Goal: Transaction & Acquisition: Purchase product/service

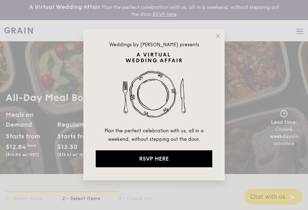
click at [219, 32] on div "Weddings by [PERSON_NAME] presents Plan the perfect celebration with us, all in…" at bounding box center [153, 104] width 141 height 151
click at [218, 36] on icon at bounding box center [218, 36] width 4 height 4
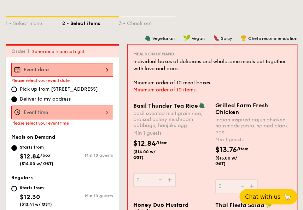
scroll to position [177, 0]
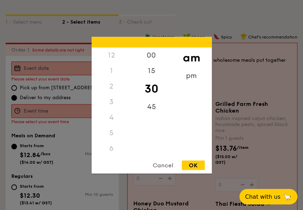
click at [54, 110] on div "12 1 2 3 4 5 6 7 8 9 10 11 00 15 30 45 am pm Cancel OK" at bounding box center [62, 111] width 102 height 14
click at [168, 165] on div "Cancel" at bounding box center [163, 165] width 35 height 10
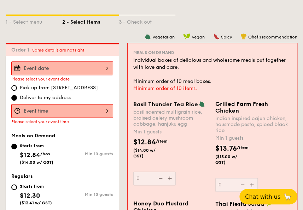
click at [82, 65] on div at bounding box center [62, 68] width 102 height 14
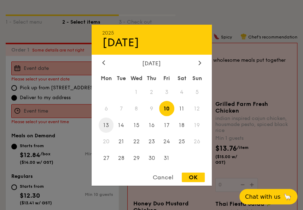
click at [106, 125] on span "13" at bounding box center [106, 125] width 15 height 15
click at [189, 178] on div "OK" at bounding box center [193, 178] width 23 height 10
type input "[DATE]"
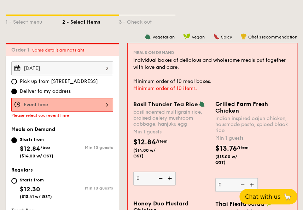
click at [48, 107] on div at bounding box center [62, 105] width 102 height 14
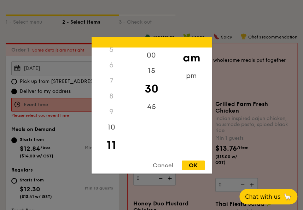
click at [191, 164] on div "OK" at bounding box center [193, 165] width 23 height 10
type input "11:30AM"
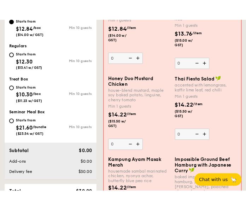
scroll to position [318, 0]
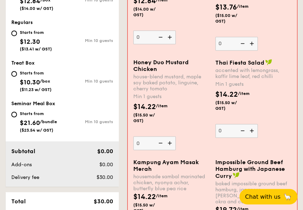
click at [257, 120] on div "$14.22 /item ($15.50 w/ GST)" at bounding box center [253, 104] width 82 height 30
click at [257, 125] on input "0" at bounding box center [236, 131] width 42 height 14
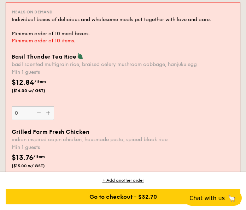
click at [48, 112] on img at bounding box center [48, 112] width 11 height 13
click at [48, 112] on input "0" at bounding box center [33, 113] width 42 height 14
type input "1"
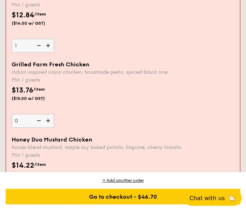
scroll to position [681, 0]
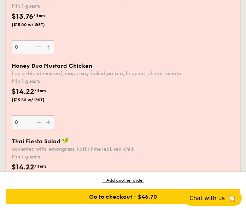
click at [49, 121] on img at bounding box center [48, 121] width 11 height 13
click at [49, 121] on input "0" at bounding box center [33, 122] width 42 height 14
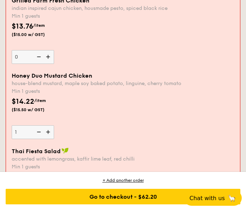
scroll to position [761, 0]
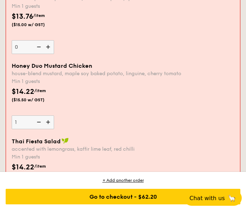
click at [49, 121] on img at bounding box center [48, 121] width 11 height 13
click at [49, 121] on input "1" at bounding box center [33, 122] width 42 height 14
click at [49, 121] on img at bounding box center [48, 121] width 11 height 13
click at [49, 121] on input "2" at bounding box center [33, 122] width 42 height 14
click at [49, 121] on img at bounding box center [48, 121] width 11 height 13
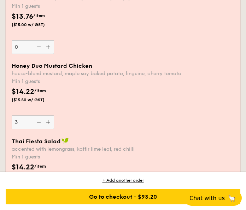
click at [49, 121] on input "3" at bounding box center [33, 122] width 42 height 14
click at [49, 121] on img at bounding box center [48, 121] width 11 height 13
click at [49, 121] on input "4" at bounding box center [33, 122] width 42 height 14
type input "5"
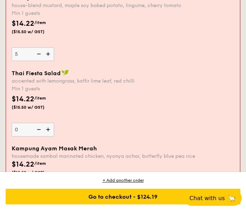
scroll to position [832, 0]
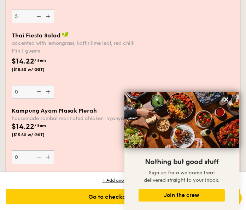
click at [51, 154] on img at bounding box center [48, 156] width 11 height 13
click at [51, 154] on input "0" at bounding box center [33, 157] width 42 height 14
click at [51, 154] on img at bounding box center [48, 156] width 11 height 13
click at [51, 154] on input "1" at bounding box center [33, 157] width 42 height 14
click at [51, 154] on img at bounding box center [48, 156] width 11 height 13
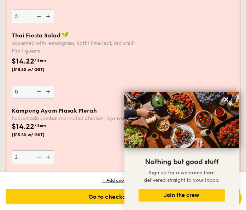
click at [51, 154] on input "2" at bounding box center [33, 157] width 42 height 14
click at [51, 154] on img at bounding box center [48, 156] width 11 height 13
click at [51, 154] on input "3" at bounding box center [33, 157] width 42 height 14
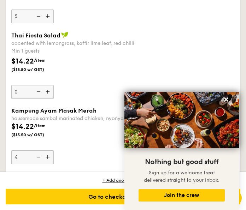
click at [51, 154] on img at bounding box center [48, 156] width 11 height 13
click at [51, 154] on input "4" at bounding box center [32, 157] width 42 height 14
type input "5"
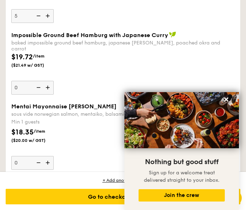
click at [49, 156] on img at bounding box center [48, 162] width 11 height 13
click at [49, 156] on input "0" at bounding box center [32, 163] width 42 height 14
click at [49, 156] on img at bounding box center [48, 162] width 11 height 13
click at [49, 156] on input "1" at bounding box center [32, 163] width 42 height 14
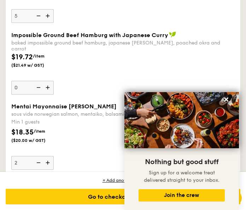
click at [49, 156] on img at bounding box center [48, 162] width 11 height 13
click at [49, 156] on input "2" at bounding box center [32, 163] width 42 height 14
click at [49, 156] on img at bounding box center [48, 162] width 11 height 13
click at [49, 156] on input "3" at bounding box center [32, 163] width 42 height 14
click at [49, 156] on img at bounding box center [48, 162] width 11 height 13
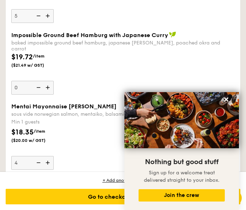
click at [49, 156] on input "4" at bounding box center [32, 163] width 42 height 14
type input "5"
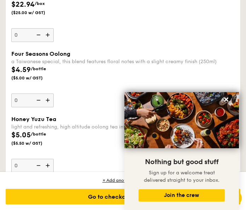
scroll to position [2081, 0]
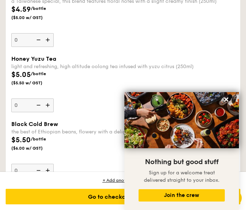
click at [48, 99] on img at bounding box center [48, 105] width 11 height 13
click at [48, 99] on input "0" at bounding box center [32, 106] width 42 height 14
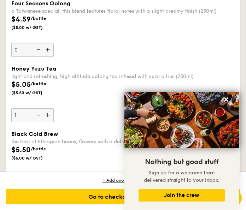
scroll to position [2091, 0]
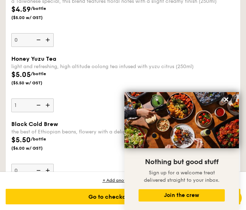
click at [48, 99] on img at bounding box center [48, 105] width 11 height 13
click at [48, 99] on input "1" at bounding box center [32, 106] width 42 height 14
click at [48, 99] on img at bounding box center [48, 105] width 11 height 13
click at [48, 99] on input "2" at bounding box center [32, 106] width 42 height 14
click at [48, 99] on img at bounding box center [48, 105] width 11 height 13
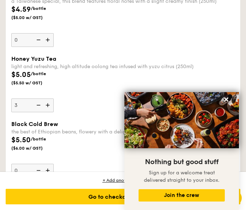
click at [48, 99] on input "3" at bounding box center [32, 106] width 42 height 14
click at [48, 99] on img at bounding box center [48, 105] width 11 height 13
click at [48, 99] on input "4" at bounding box center [32, 106] width 42 height 14
click at [48, 99] on img at bounding box center [48, 105] width 11 height 13
click at [48, 99] on input "5" at bounding box center [32, 106] width 42 height 14
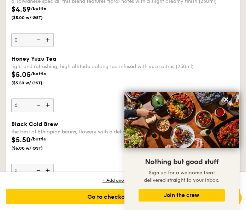
click at [48, 99] on img at bounding box center [48, 105] width 11 height 13
click at [48, 99] on input "6" at bounding box center [32, 106] width 42 height 14
click at [48, 99] on img at bounding box center [48, 105] width 11 height 13
click at [48, 99] on input "7" at bounding box center [32, 106] width 42 height 14
type input "8"
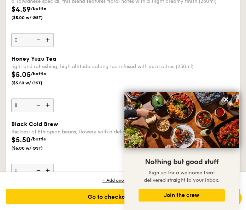
click at [49, 164] on img at bounding box center [48, 170] width 11 height 13
click at [49, 164] on input "0" at bounding box center [32, 171] width 42 height 14
type input "1"
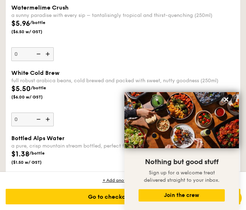
click at [48, 113] on img at bounding box center [48, 119] width 11 height 13
click at [48, 113] on input "0" at bounding box center [32, 120] width 42 height 14
type input "1"
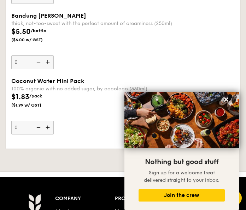
scroll to position [2817, 0]
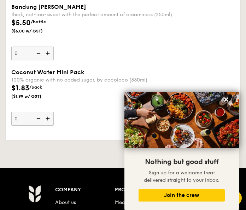
click at [50, 112] on img at bounding box center [48, 118] width 11 height 13
click at [50, 112] on input "0" at bounding box center [32, 119] width 42 height 14
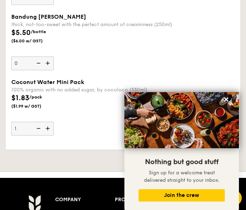
scroll to position [2827, 0]
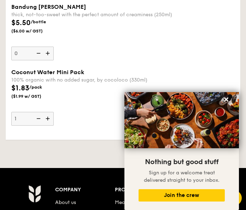
click at [50, 112] on img at bounding box center [48, 118] width 11 height 13
click at [50, 112] on input "1" at bounding box center [32, 119] width 42 height 14
click at [50, 112] on img at bounding box center [48, 118] width 11 height 13
click at [50, 112] on input "2" at bounding box center [32, 119] width 42 height 14
click at [50, 112] on img at bounding box center [48, 118] width 11 height 13
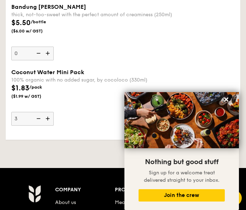
click at [50, 112] on input "3" at bounding box center [32, 119] width 42 height 14
click at [50, 112] on img at bounding box center [48, 118] width 11 height 13
click at [50, 112] on input "4" at bounding box center [32, 119] width 42 height 14
click at [50, 112] on img at bounding box center [48, 118] width 11 height 13
click at [50, 112] on input "5" at bounding box center [32, 119] width 42 height 14
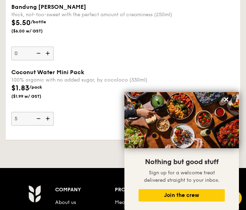
type input "6"
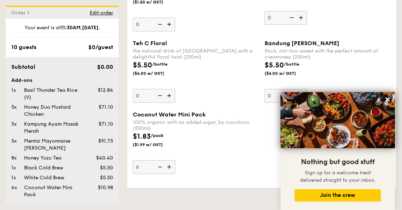
scroll to position [1316, 0]
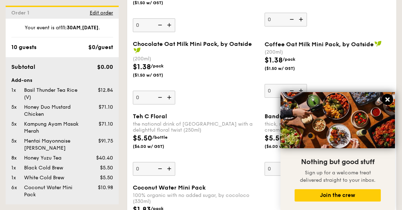
click at [257, 99] on icon at bounding box center [387, 99] width 6 height 6
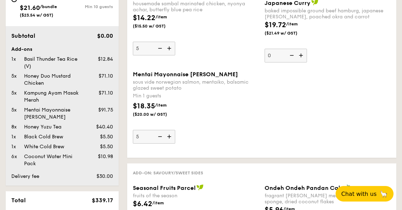
scroll to position [539, 0]
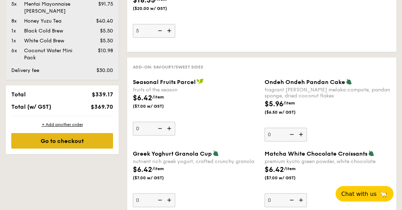
click at [70, 140] on div "Go to checkout" at bounding box center [62, 141] width 102 height 16
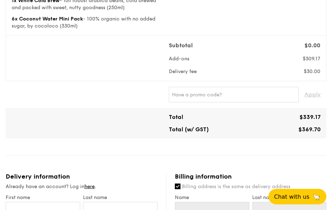
scroll to position [247, 0]
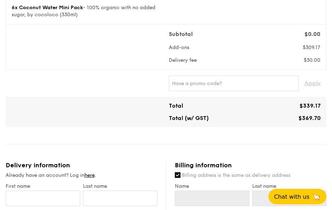
click at [257, 136] on div "Meals on Demand Serving time: [DATE] 11:30AM Add-ons 1x Basil Thunder Tea Rice …" at bounding box center [166, 182] width 321 height 706
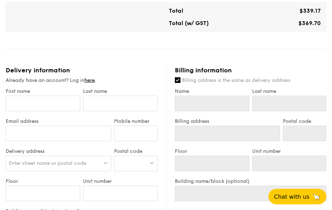
scroll to position [353, 0]
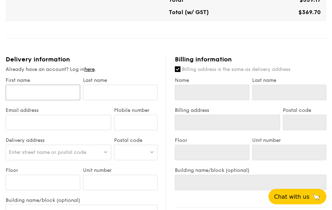
click at [41, 93] on input "First name" at bounding box center [43, 93] width 75 height 16
type input "E"
type input "Eu"
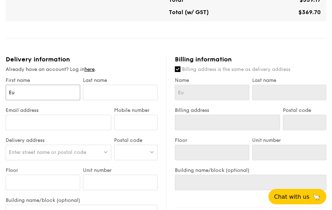
type input "[PERSON_NAME]"
type input "Euni"
type input "Eunic"
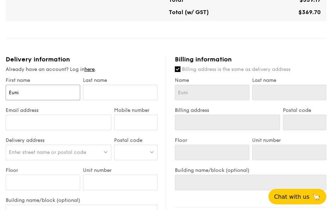
type input "Eunic"
type input "[PERSON_NAME]"
click at [101, 94] on input "text" at bounding box center [120, 93] width 75 height 16
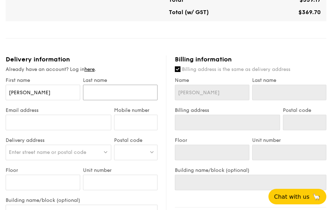
type input "C"
type input "Ch"
type input "Cho"
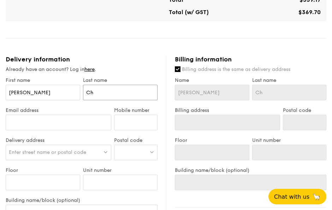
type input "Cho"
type input "[PERSON_NAME]"
click at [54, 125] on input "Email address" at bounding box center [59, 123] width 106 height 16
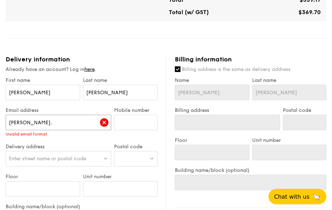
type input "[PERSON_NAME][EMAIL_ADDRESS][PERSON_NAME][DOMAIN_NAME]"
type input "92706261"
type input "3"
type input "#03-01"
type input "[GEOGRAPHIC_DATA]"
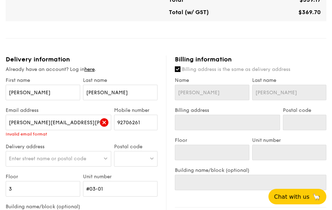
type input "[PERSON_NAME] [PERSON_NAME]"
type input "98525972"
type input "3"
type input "#03-01"
type input "[GEOGRAPHIC_DATA]"
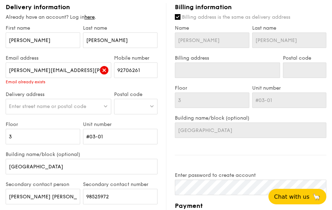
scroll to position [395, 0]
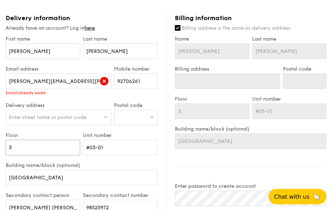
drag, startPoint x: 17, startPoint y: 149, endPoint x: 4, endPoint y: 149, distance: 13.1
click at [4, 149] on div "1 - Select menu 2 - Select items 3 - Check out Meals on Demand Serving time: [D…" at bounding box center [166, 7] width 332 height 763
click at [86, 97] on div "Email address [PERSON_NAME][EMAIL_ADDRESS][PERSON_NAME][DOMAIN_NAME] Email alre…" at bounding box center [58, 84] width 108 height 36
click at [89, 28] on link "here" at bounding box center [89, 28] width 10 height 6
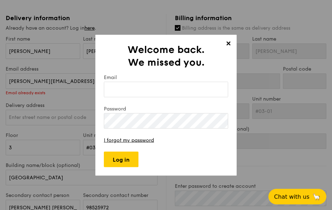
click at [140, 89] on input "Email" at bounding box center [166, 90] width 124 height 16
type input "[PERSON_NAME][EMAIL_ADDRESS][PERSON_NAME][DOMAIN_NAME]"
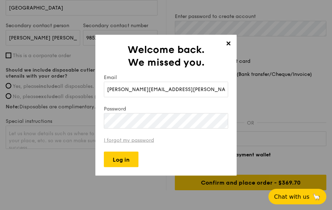
click at [149, 138] on link "I forgot my password" at bounding box center [129, 140] width 50 height 6
click at [124, 156] on input "Log in" at bounding box center [121, 160] width 35 height 16
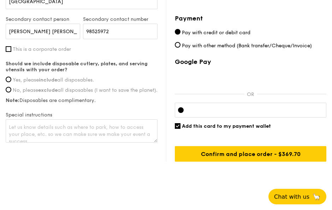
click at [76, 79] on span "Yes, please include all disposables." at bounding box center [53, 80] width 81 height 6
click at [11, 79] on input "Yes, please include all disposables." at bounding box center [9, 80] width 6 height 6
radio input "true"
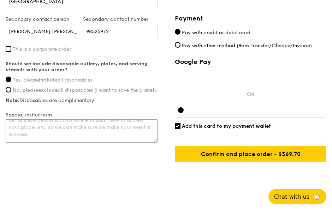
click at [120, 134] on textarea at bounding box center [82, 130] width 152 height 23
click at [57, 132] on textarea "For one of the Mentai Mayonnaise, please omit the" at bounding box center [82, 130] width 152 height 23
drag, startPoint x: 44, startPoint y: 131, endPoint x: 90, endPoint y: 132, distance: 45.9
click at [90, 132] on textarea "For one of the Mentai Mayonnaise, please omit the" at bounding box center [82, 130] width 152 height 23
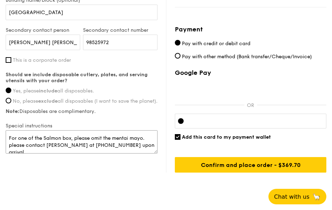
scroll to position [564, 0]
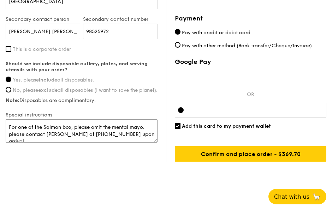
type textarea "For one of the Salmon box, please omit the mentai mayo. please contact [PERSON_…"
drag, startPoint x: 224, startPoint y: 112, endPoint x: 215, endPoint y: 117, distance: 10.0
click at [224, 112] on div at bounding box center [251, 110] width 152 height 15
click at [181, 125] on div "Add this card to my payment wallet" at bounding box center [251, 126] width 152 height 6
click at [180, 124] on input "Add this card to my payment wallet" at bounding box center [178, 126] width 6 height 6
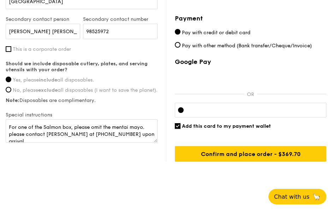
checkbox input "false"
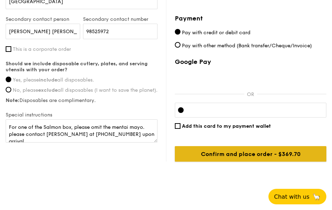
click at [243, 151] on input "Confirm and place order - $369.70" at bounding box center [251, 154] width 152 height 16
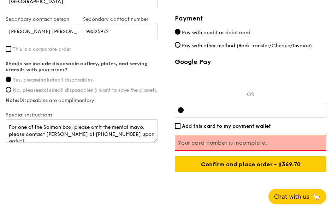
click at [215, 104] on div at bounding box center [251, 110] width 152 height 15
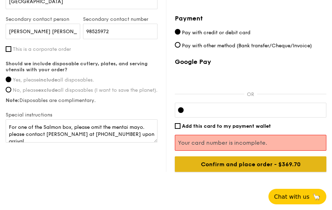
click at [242, 165] on input "Confirm and place order - $369.70" at bounding box center [251, 164] width 152 height 16
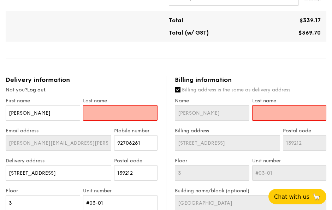
scroll to position [332, 0]
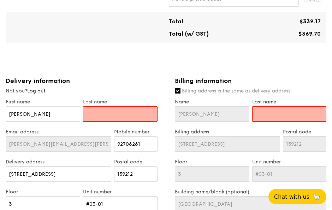
click at [139, 118] on input "text" at bounding box center [120, 114] width 75 height 16
type input "C"
type input "Ch"
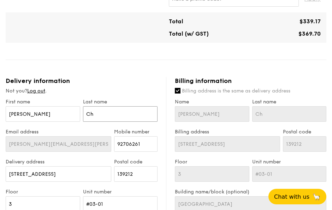
type input "Cho"
type input "[PERSON_NAME]"
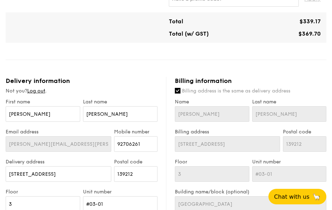
click at [147, 89] on div "Not you? Log out ." at bounding box center [82, 91] width 152 height 7
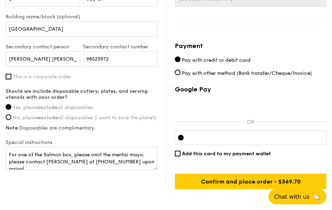
scroll to position [571, 0]
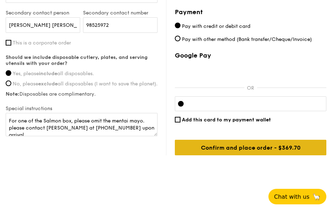
drag, startPoint x: 273, startPoint y: 166, endPoint x: 267, endPoint y: 152, distance: 15.5
click at [257, 149] on input "Confirm and place order - $369.70" at bounding box center [251, 148] width 152 height 16
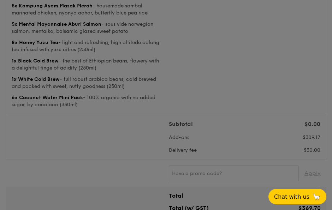
scroll to position [147, 0]
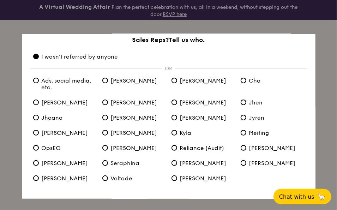
scroll to position [41, 0]
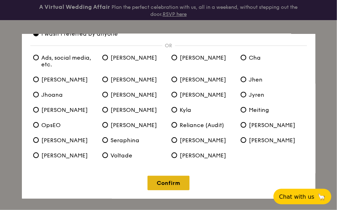
click at [162, 185] on link "Confirm" at bounding box center [169, 183] width 42 height 14
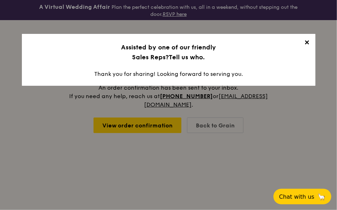
scroll to position [0, 0]
click at [257, 46] on span "✕" at bounding box center [307, 44] width 10 height 10
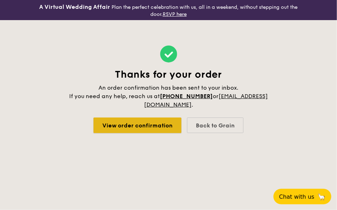
click at [141, 128] on link "View order confirmation" at bounding box center [138, 126] width 88 height 16
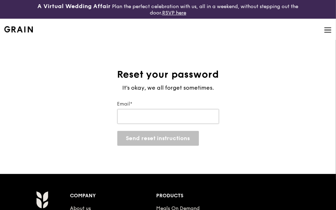
click at [178, 114] on input "Email*" at bounding box center [168, 116] width 102 height 15
type input "[PERSON_NAME][EMAIL_ADDRESS][PERSON_NAME][DOMAIN_NAME]"
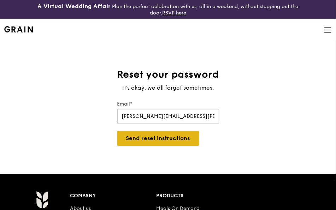
click at [149, 137] on button "Send reset instructions" at bounding box center [158, 138] width 82 height 15
